Goal: Check status: Check status

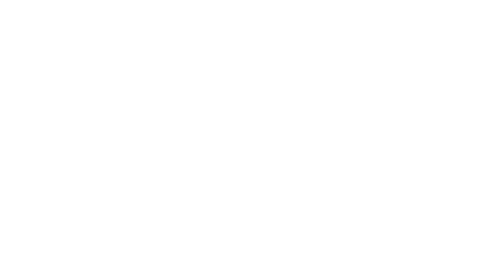
type input "[EMAIL_ADDRESS][DOMAIN_NAME]"
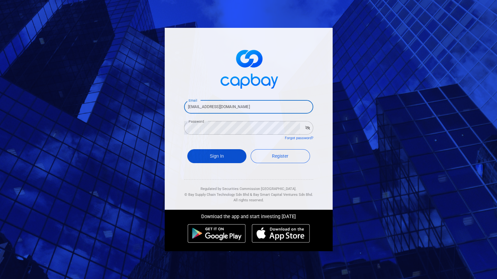
click at [227, 150] on button "Sign In" at bounding box center [216, 156] width 59 height 14
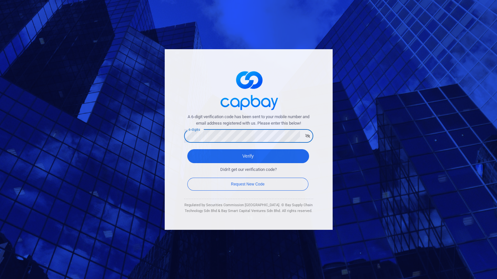
click at [187, 149] on button "Verify" at bounding box center [248, 156] width 122 height 14
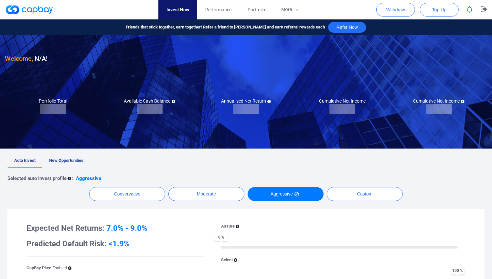
checkbox input "true"
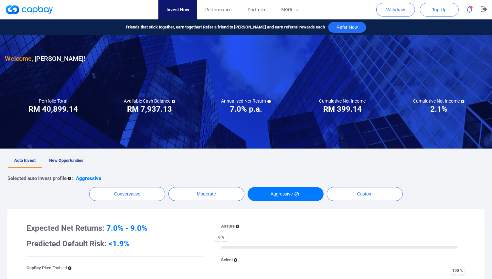
click at [71, 152] on div "Welcome, [PERSON_NAME] ! Portfolio Total Portfolio Total RM ***** RM 40,899.14 …" at bounding box center [246, 263] width 492 height 457
click at [72, 159] on span "New Opportunities" at bounding box center [66, 160] width 34 height 5
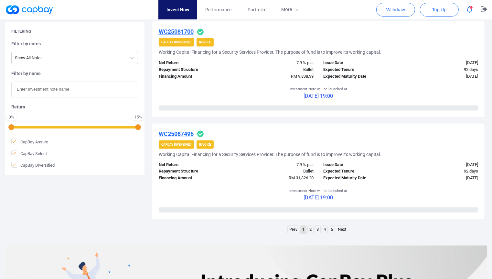
scroll to position [970, 0]
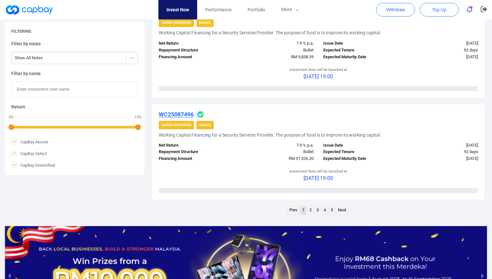
click at [339, 209] on link "Next" at bounding box center [342, 210] width 12 height 8
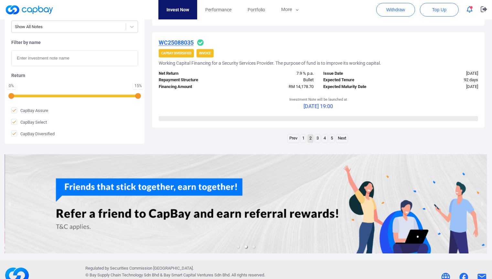
click at [346, 134] on link "Next" at bounding box center [342, 138] width 12 height 8
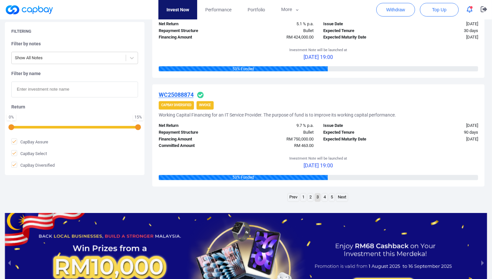
scroll to position [1006, 0]
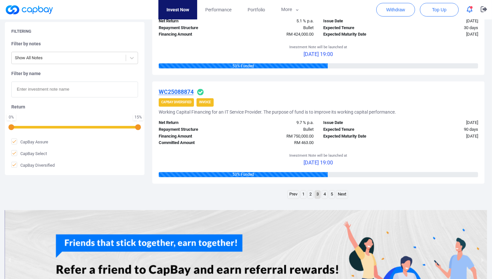
click at [344, 190] on link "Next" at bounding box center [342, 194] width 12 height 8
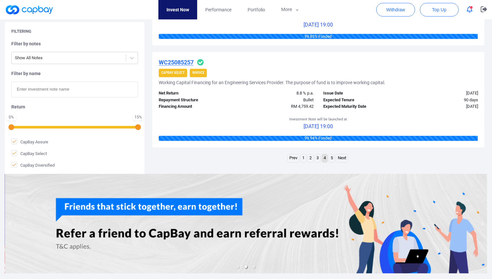
scroll to position [1072, 0]
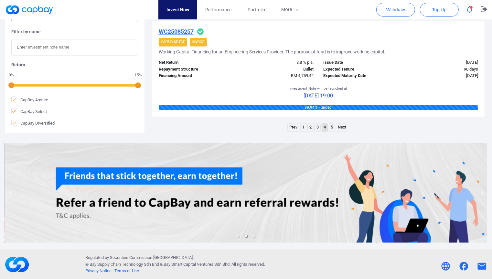
click at [338, 128] on link "Next" at bounding box center [342, 127] width 12 height 8
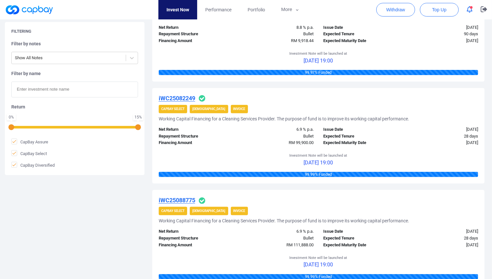
scroll to position [0, 0]
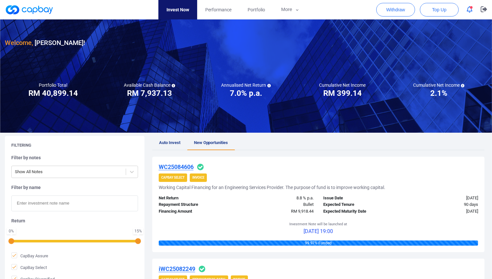
click at [178, 14] on link "Invest Now" at bounding box center [177, 9] width 39 height 19
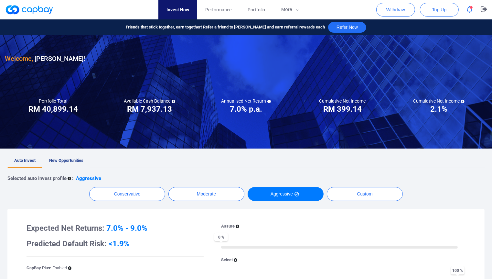
click at [75, 159] on span "New Opportunities" at bounding box center [66, 160] width 34 height 5
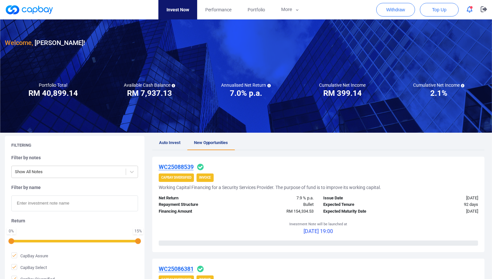
click at [469, 13] on button "button" at bounding box center [469, 10] width 12 height 10
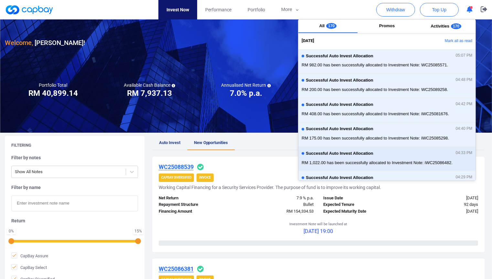
click at [386, 150] on div "Successful Auto Invest Allocation 04:33 PM RM 1,022.00 has been successfully al…" at bounding box center [387, 158] width 171 height 17
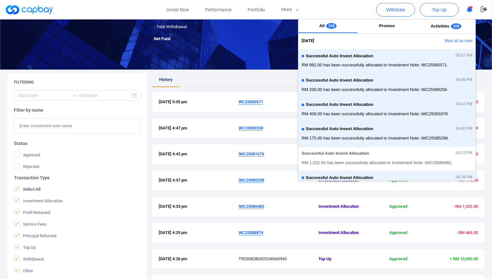
scroll to position [72, 0]
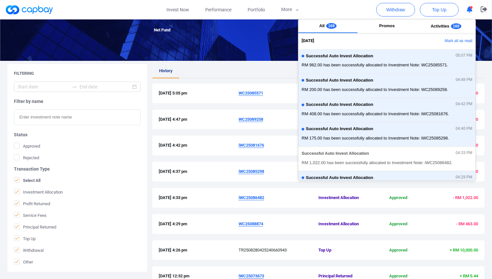
click at [220, 82] on div "History [DATE] 5:05 pm WC25085571 Investment Allocation Approved - RM 982.00 [D…" at bounding box center [318, 204] width 332 height 281
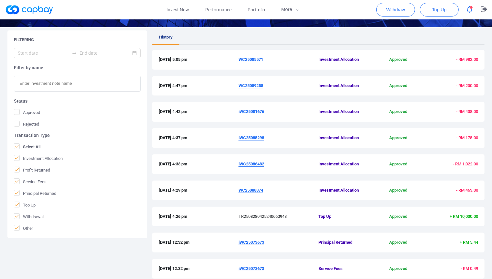
scroll to position [108, 0]
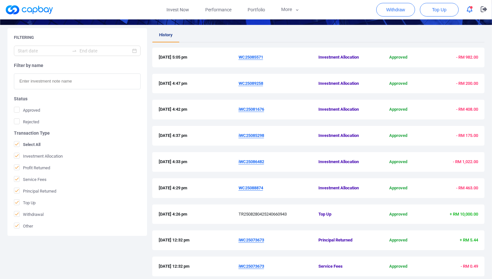
click at [245, 161] on u "iWC25086482" at bounding box center [252, 161] width 26 height 5
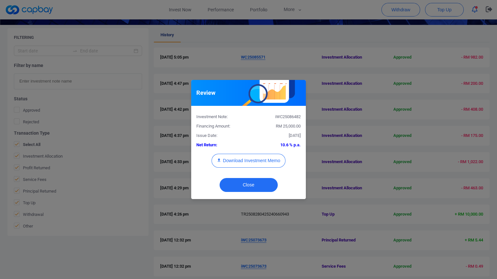
click at [344, 139] on div "Review Investment Note: iWC25086482 Financing Amount: RM 25,000.00 Issue Date: …" at bounding box center [248, 139] width 497 height 279
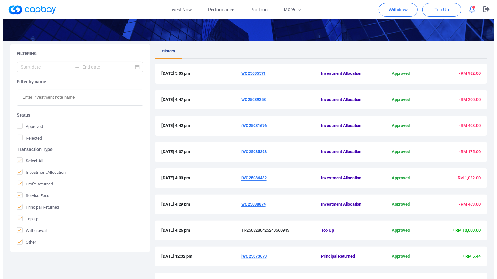
scroll to position [72, 0]
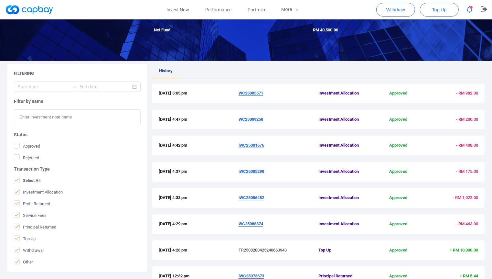
click at [256, 98] on div "[DATE] 5:05 pm WC25085571 Investment Allocation Approved - RM 982.00" at bounding box center [318, 93] width 332 height 20
click at [257, 94] on u "WC25085571" at bounding box center [251, 92] width 25 height 5
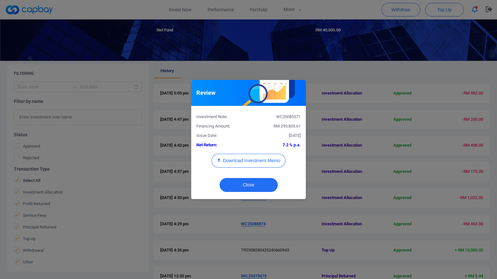
click at [312, 75] on div "Review Investment Note: WC25085571 Financing Amount: RM 299,835.61 Issue Date: …" at bounding box center [248, 139] width 497 height 279
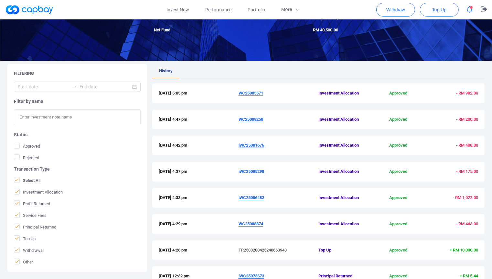
click at [260, 169] on u "iWC25085298" at bounding box center [252, 171] width 26 height 5
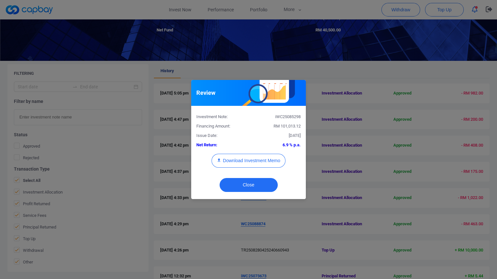
click at [317, 155] on div "Review Investment Note: iWC25085298 Financing Amount: RM 101,013.12 Issue Date:…" at bounding box center [248, 139] width 497 height 279
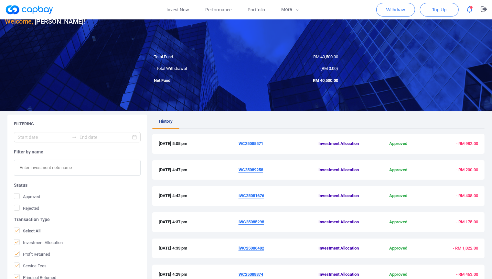
scroll to position [0, 0]
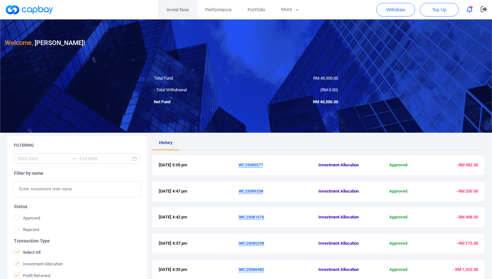
click at [174, 16] on link "Invest Now" at bounding box center [177, 9] width 39 height 19
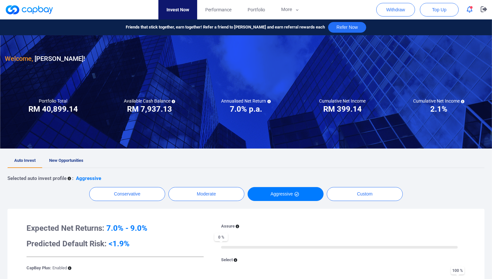
click at [30, 7] on link at bounding box center [29, 10] width 48 height 10
